Goal: Browse casually

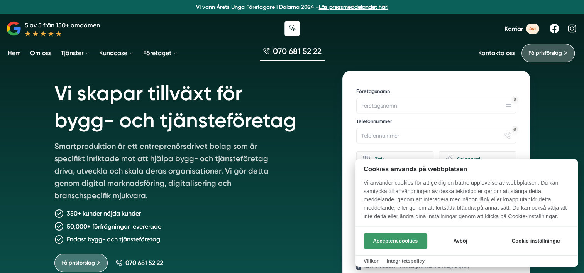
click at [377, 237] on button "Acceptera cookies" at bounding box center [395, 241] width 64 height 16
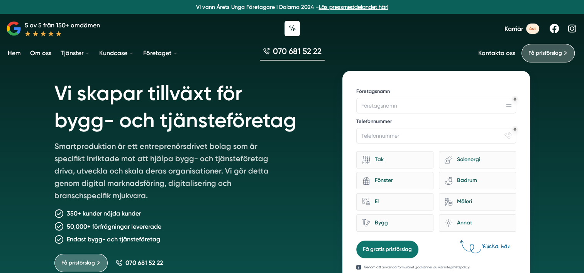
click at [236, 189] on p "Smartproduktion är ett entreprenörsdrivet bolag som är specifikt inriktade mot …" at bounding box center [165, 172] width 222 height 65
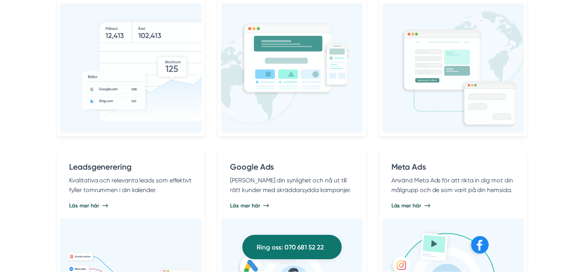
scroll to position [534, 0]
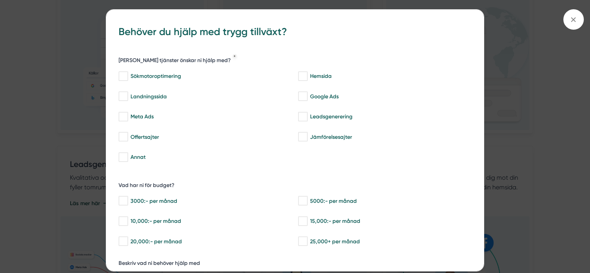
drag, startPoint x: 588, startPoint y: 56, endPoint x: 590, endPoint y: 76, distance: 20.5
click at [566, 24] on span at bounding box center [573, 19] width 20 height 20
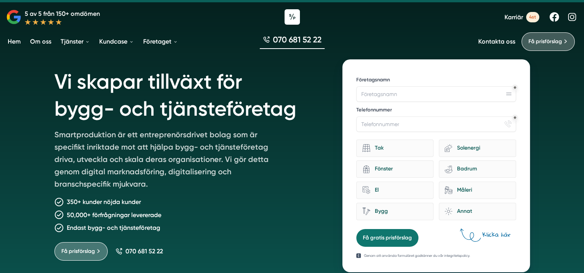
scroll to position [0, 0]
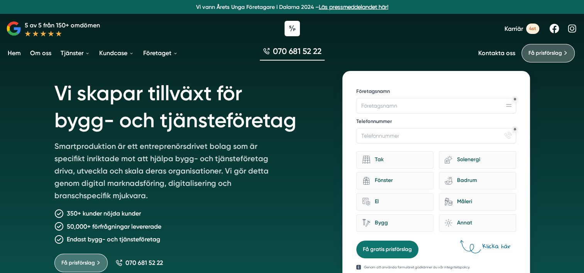
click at [37, 52] on link "Om oss" at bounding box center [41, 53] width 24 height 20
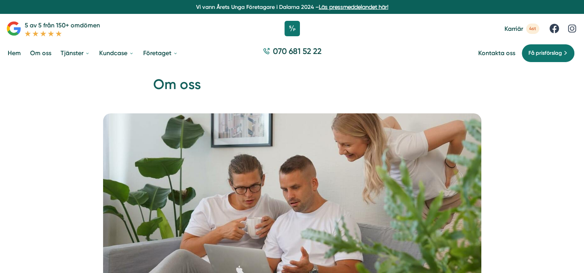
click at [17, 56] on link "Hem" at bounding box center [14, 53] width 16 height 20
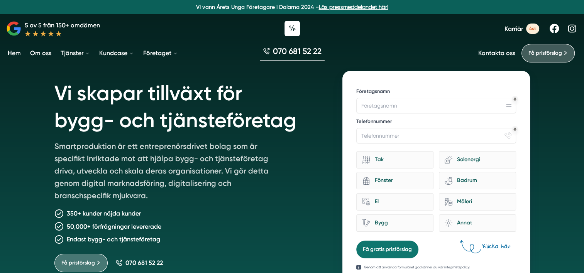
click at [518, 80] on div "12f867b5-b7b9-44a6-afd7-b655bf9021d1 Hjälp med tillväxt? Företagsnamn Telefonnu…" at bounding box center [435, 177] width 187 height 213
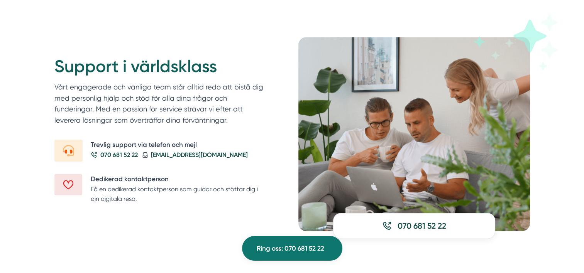
scroll to position [913, 0]
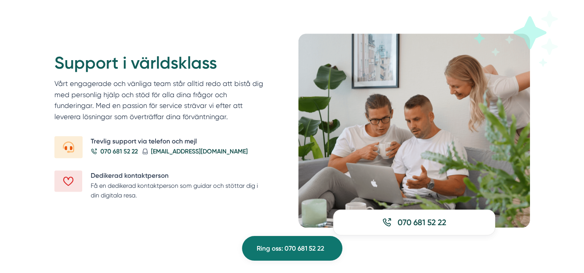
click at [566, 101] on div "Support i världsklass Vårt engagerade och vänliga team står alltid redo att bis…" at bounding box center [292, 131] width 584 height 256
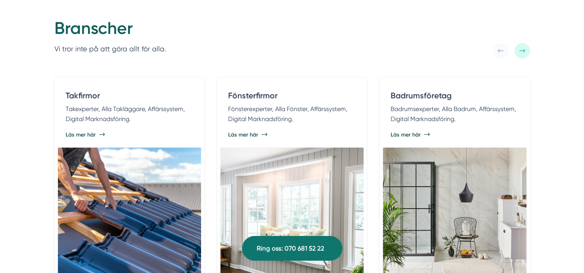
scroll to position [1535, 0]
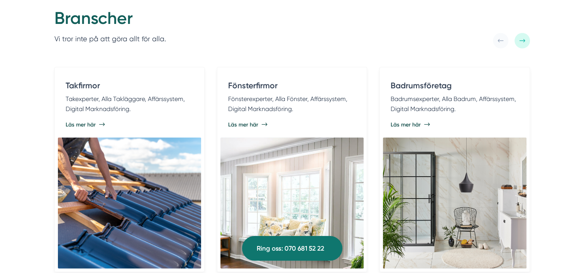
drag, startPoint x: 566, startPoint y: 153, endPoint x: 570, endPoint y: 179, distance: 26.5
click at [570, 179] on div "Branscher Vi tror inte på att göra allt för alla. Takfirmor Takexperter, Alla T…" at bounding box center [292, 249] width 584 height 520
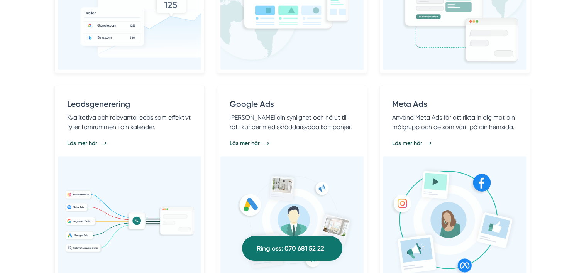
scroll to position [0, 0]
